Goal: Task Accomplishment & Management: Use online tool/utility

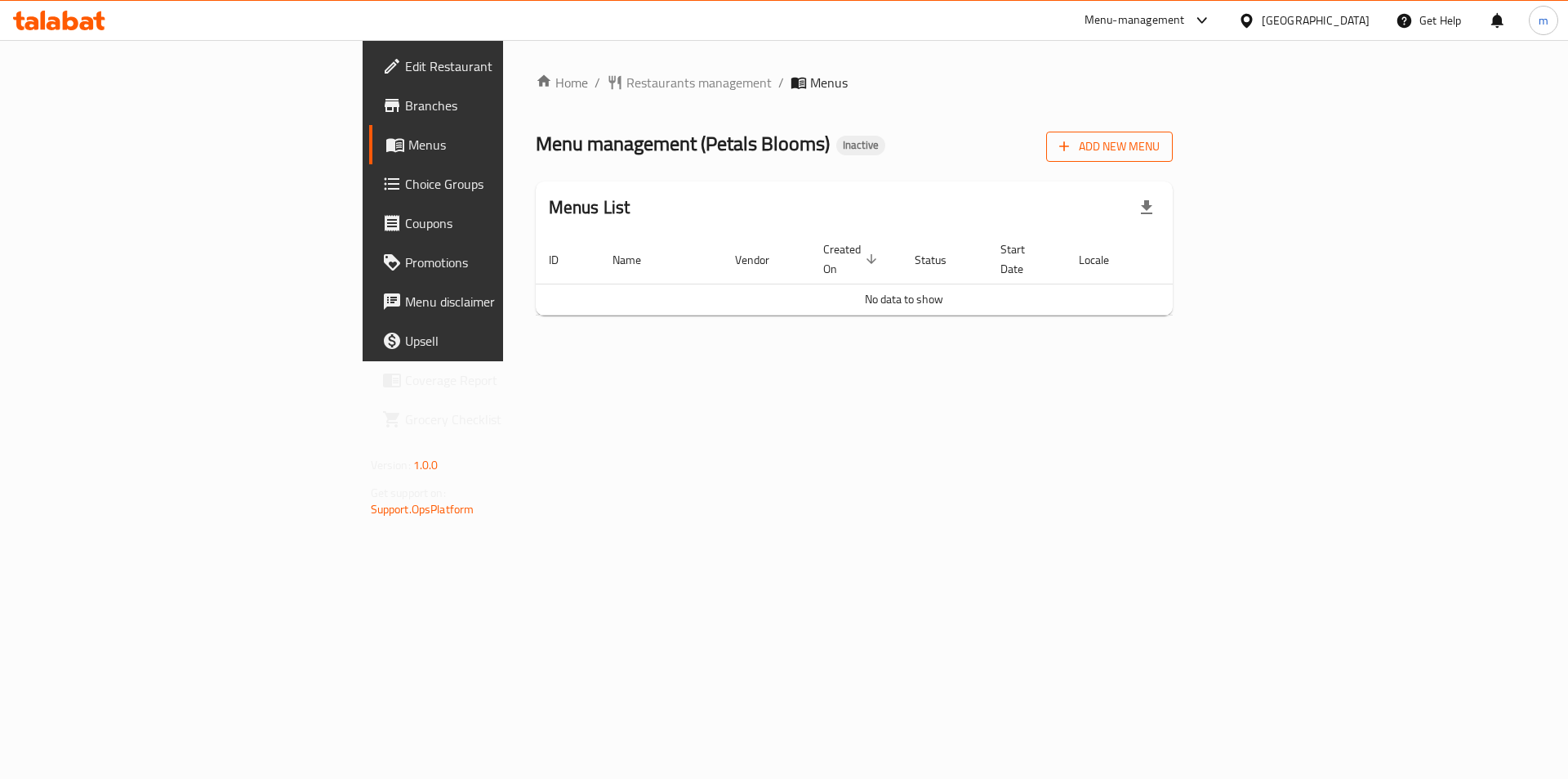
click at [1160, 144] on span "Add New Menu" at bounding box center [1109, 147] width 101 height 20
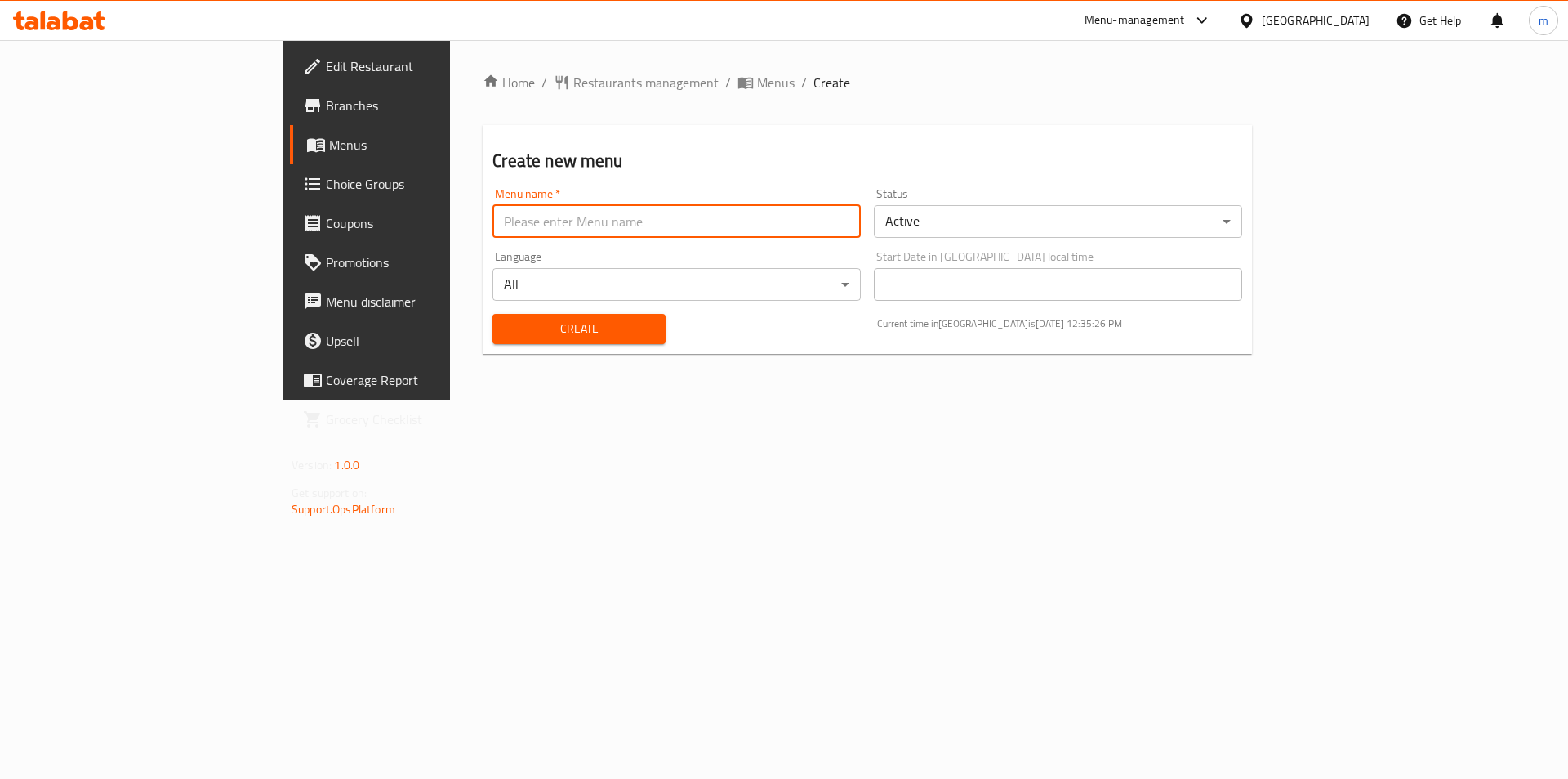
click at [493, 226] on input "text" at bounding box center [677, 221] width 368 height 33
type input "6/10"
click at [493, 315] on button "Create" at bounding box center [579, 328] width 172 height 30
click at [326, 65] on span "Edit Restaurant" at bounding box center [429, 66] width 206 height 20
